Goal: Transaction & Acquisition: Purchase product/service

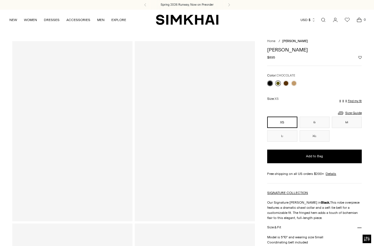
click at [278, 83] on link at bounding box center [278, 84] width 6 height 6
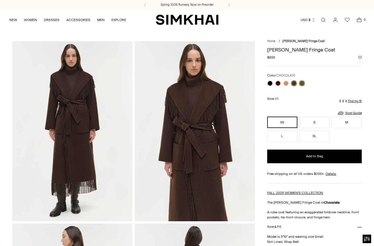
click at [303, 83] on link at bounding box center [302, 84] width 6 height 6
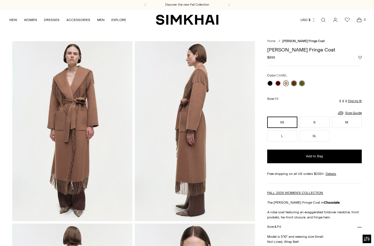
click at [286, 83] on link at bounding box center [286, 84] width 6 height 6
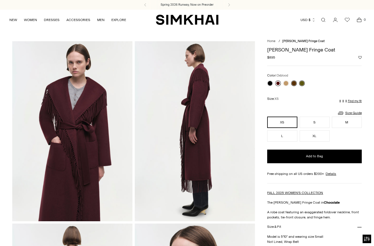
click at [277, 82] on link at bounding box center [278, 84] width 6 height 6
